Goal: Information Seeking & Learning: Learn about a topic

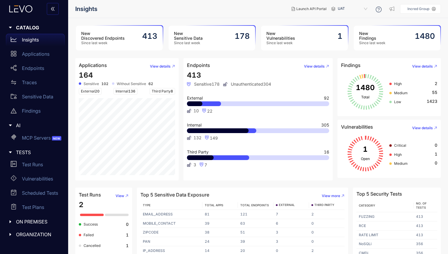
click at [394, 83] on span "High" at bounding box center [398, 83] width 8 height 4
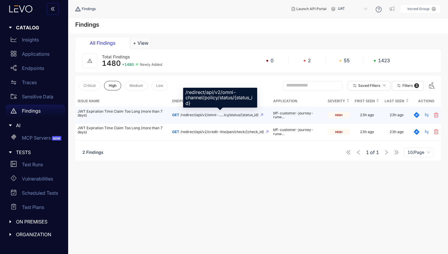
click at [230, 113] on span "/redirect/api/v2/omni-......icy/status/{status_id}" at bounding box center [219, 115] width 78 height 4
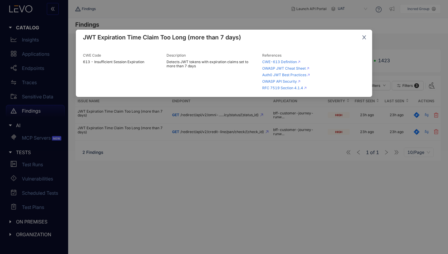
click at [365, 34] on span "Close" at bounding box center [364, 38] width 16 height 16
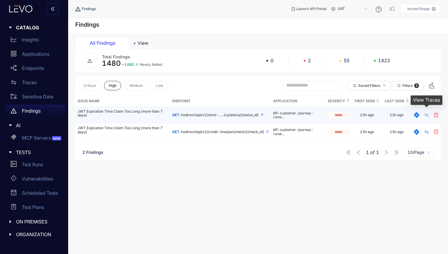
click at [426, 114] on icon "swap" at bounding box center [426, 115] width 5 height 5
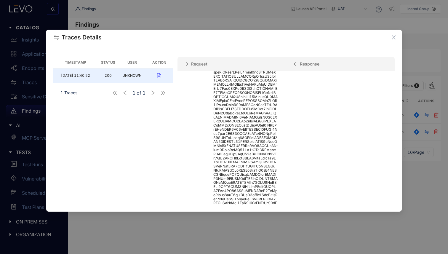
scroll to position [237, 0]
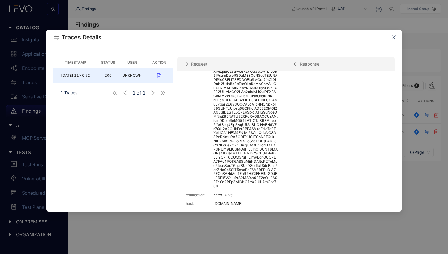
click at [393, 40] on span "Close" at bounding box center [394, 38] width 16 height 16
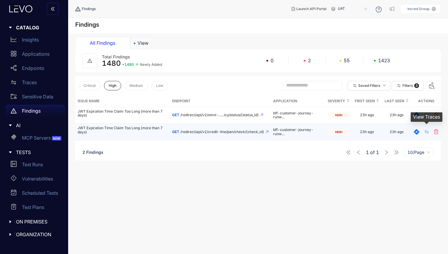
click at [426, 132] on icon "swap" at bounding box center [426, 131] width 5 height 5
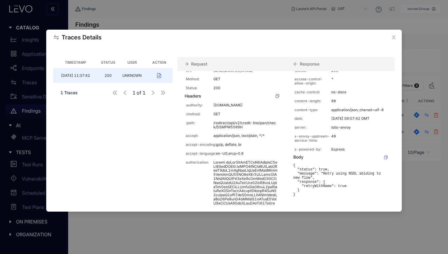
scroll to position [0, 0]
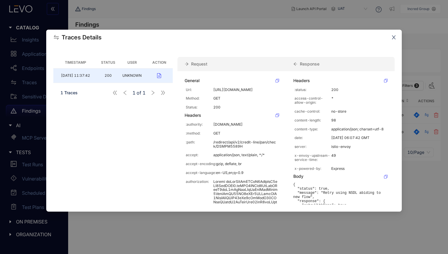
click at [394, 34] on span "Close" at bounding box center [394, 38] width 16 height 16
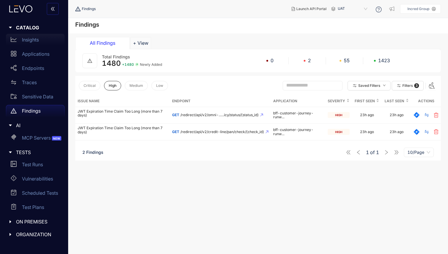
click at [26, 39] on p "Insights" at bounding box center [30, 39] width 17 height 5
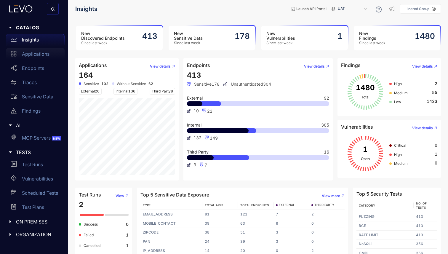
click at [34, 53] on p "Applications" at bounding box center [36, 53] width 28 height 5
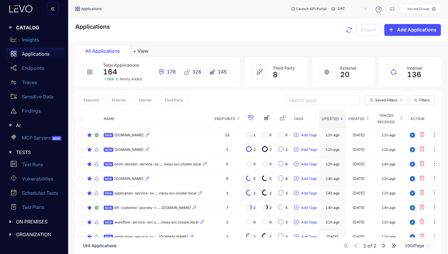
click at [320, 102] on input "search" at bounding box center [322, 100] width 67 height 9
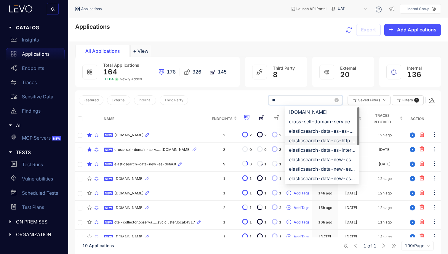
click at [285, 97] on input "**" at bounding box center [305, 100] width 67 height 9
type input "**"
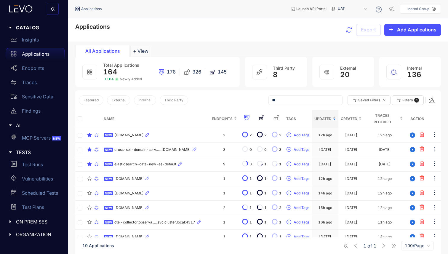
click at [254, 99] on div "Featured External Internal Third Party ** Saved Filters Filters 1" at bounding box center [258, 100] width 366 height 20
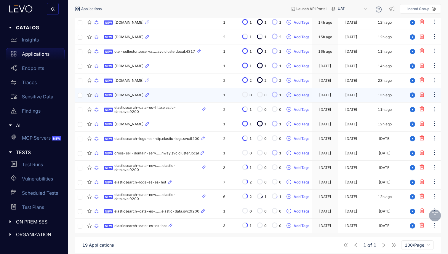
scroll to position [174, 0]
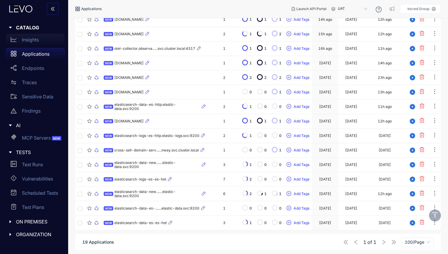
click at [30, 38] on p "Insights" at bounding box center [30, 39] width 17 height 5
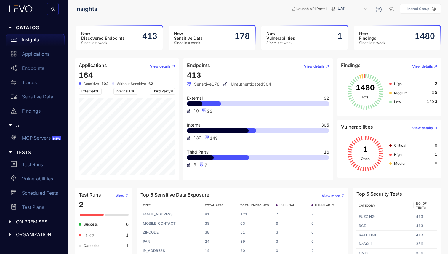
click at [401, 93] on span "Medium" at bounding box center [401, 93] width 14 height 4
